Goal: Task Accomplishment & Management: Manage account settings

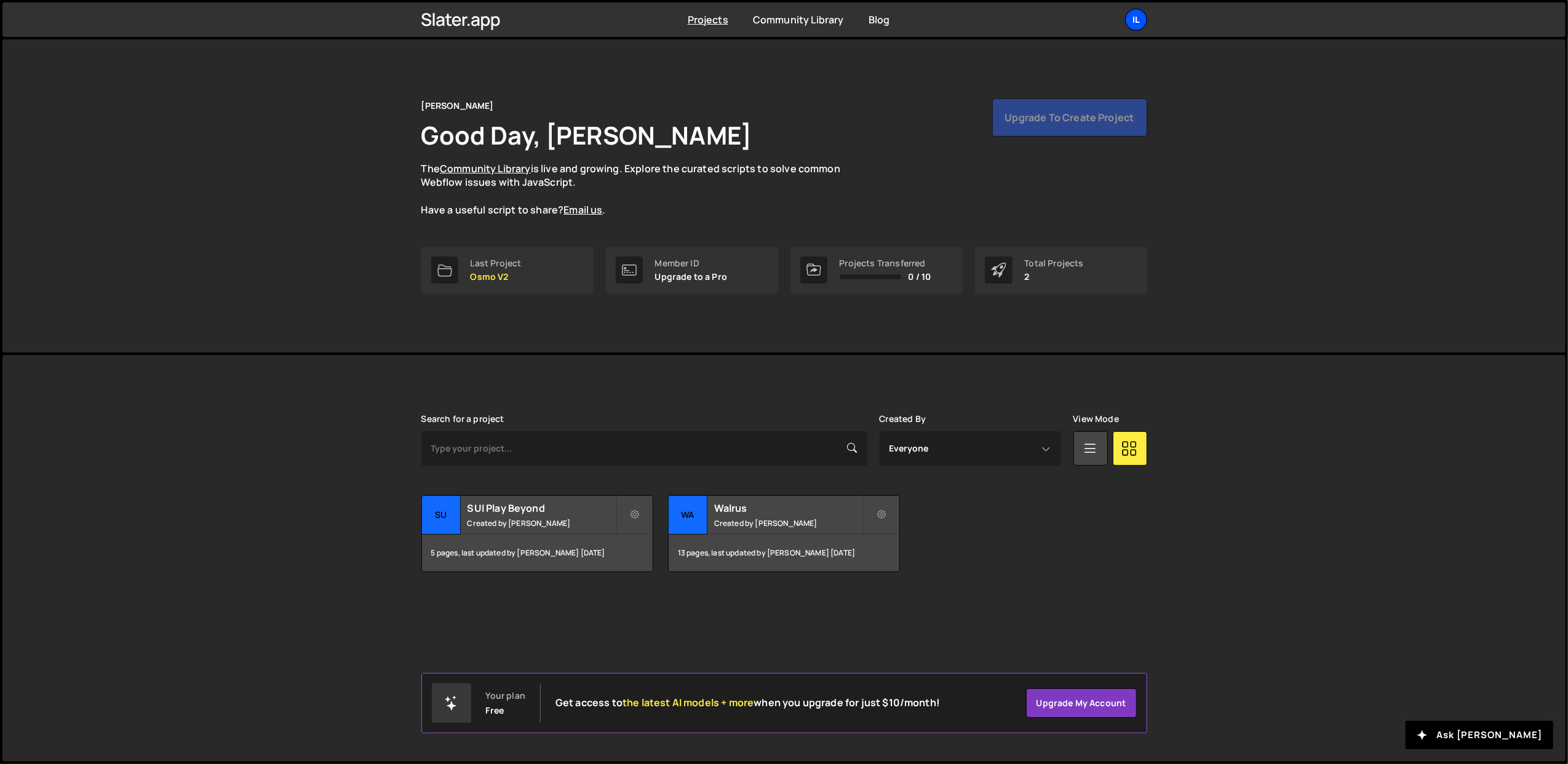
click at [1142, 23] on div "Il" at bounding box center [1135, 19] width 22 height 22
click at [1057, 132] on button "Logout" at bounding box center [1070, 136] width 153 height 21
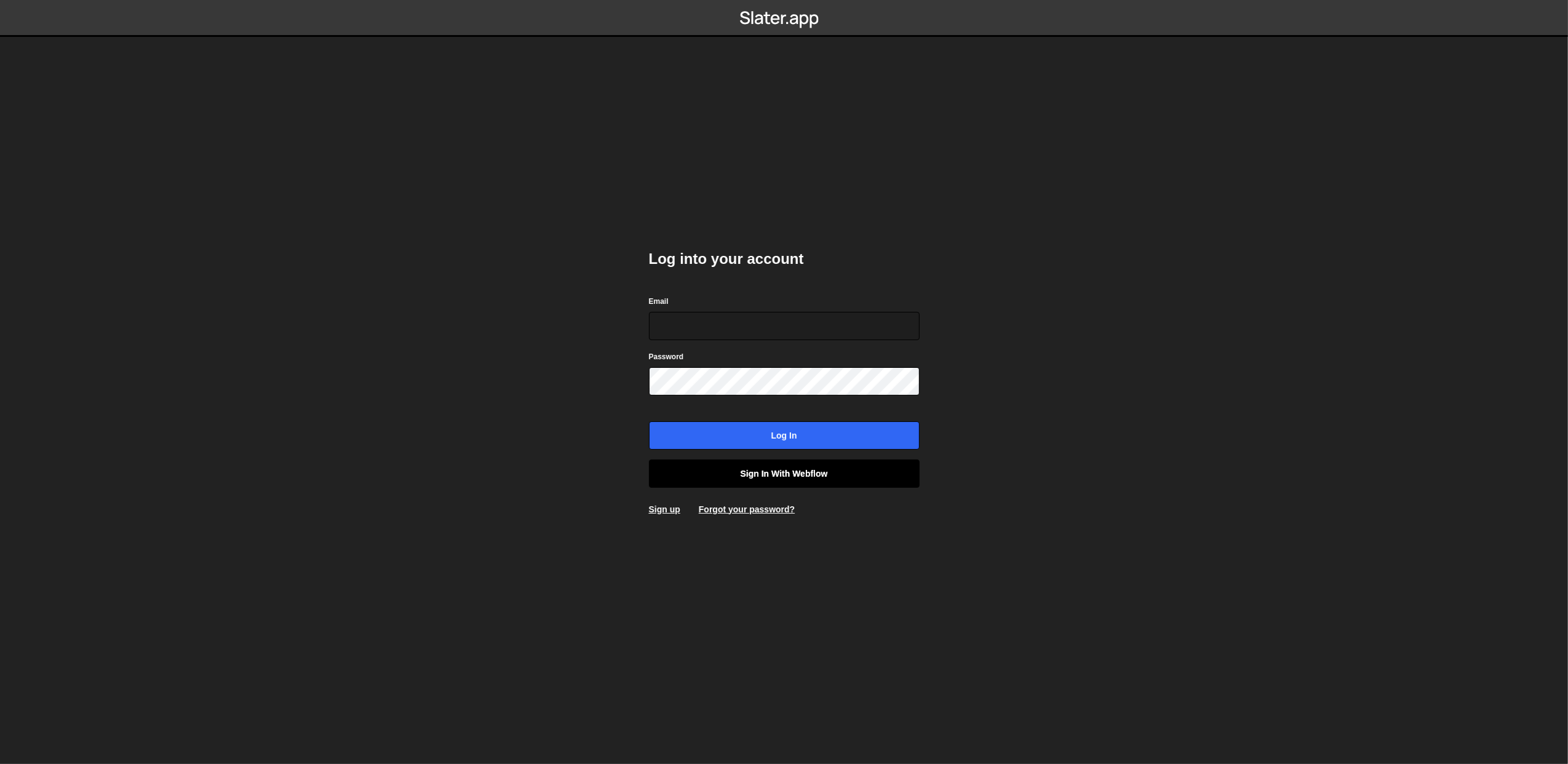
type input "lazar@akka.studio"
click at [735, 474] on link "Sign in with Webflow" at bounding box center [784, 473] width 271 height 28
